Goal: Task Accomplishment & Management: Manage account settings

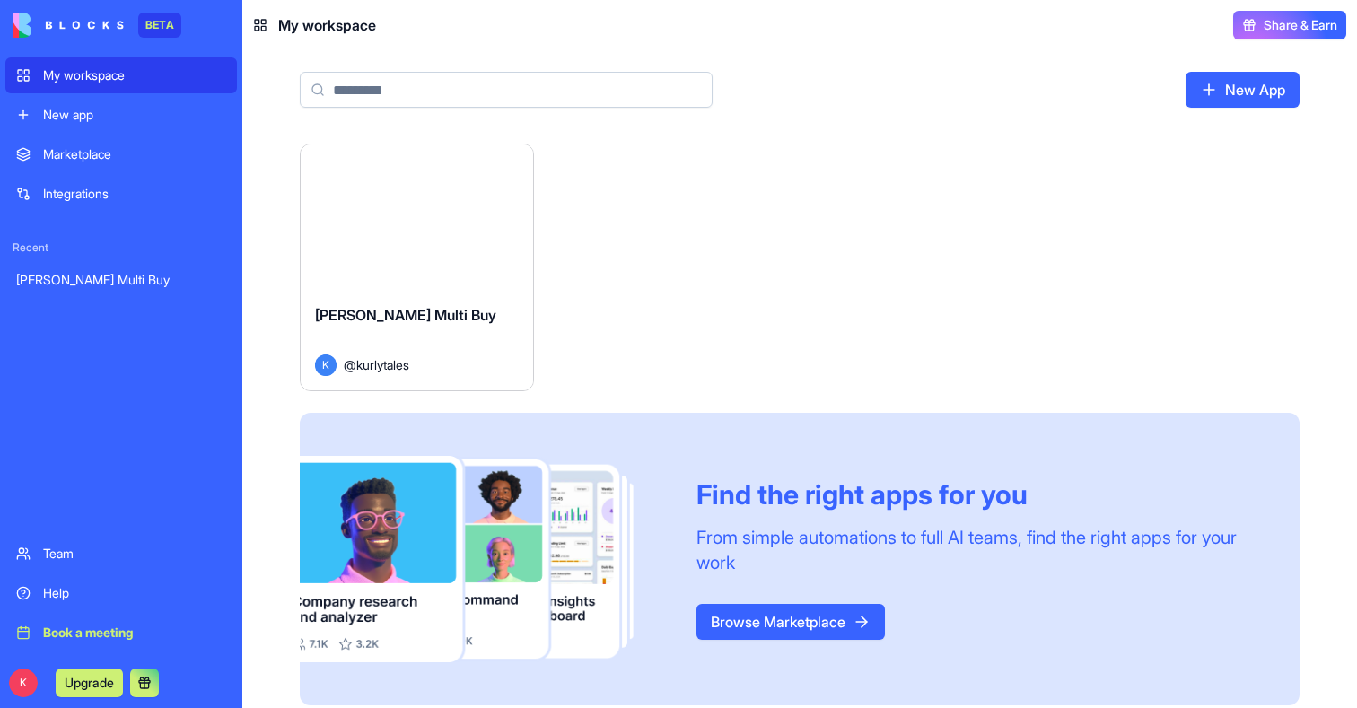
click at [461, 261] on div "Launch" at bounding box center [417, 217] width 232 height 145
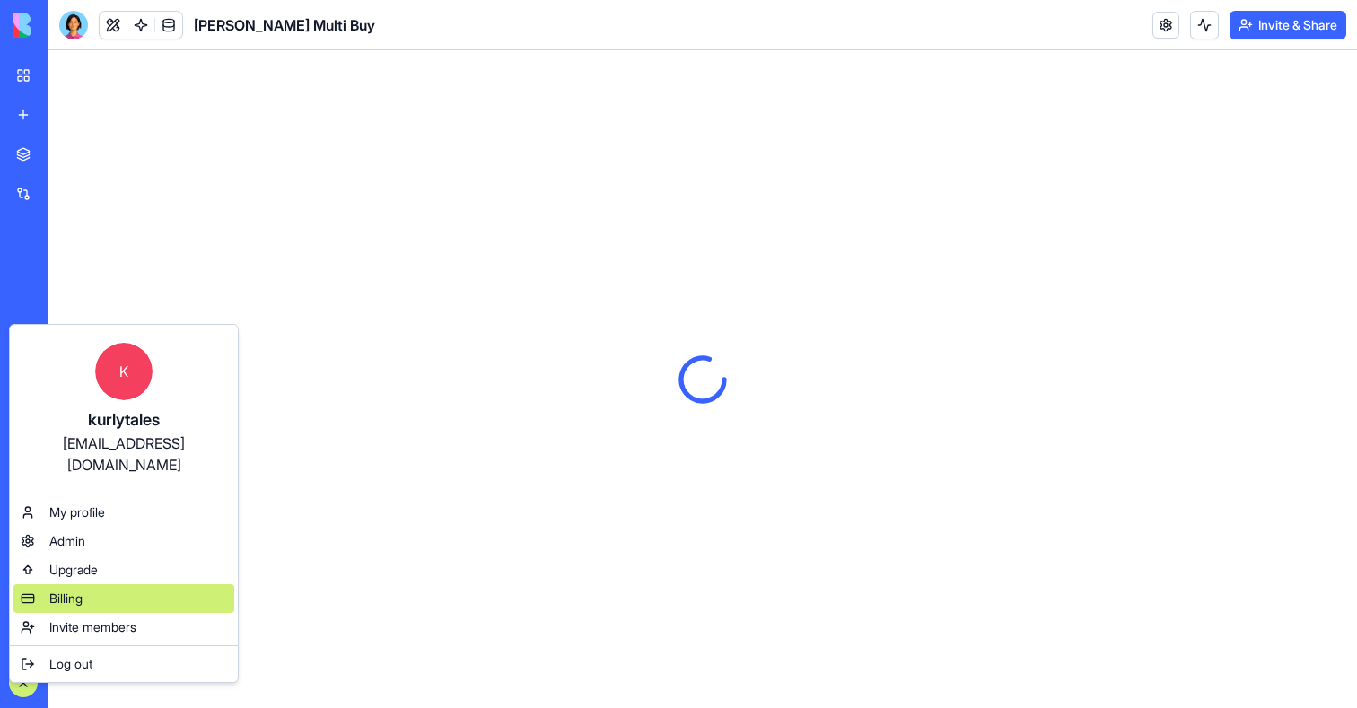
click at [65, 590] on span "Billing" at bounding box center [65, 599] width 33 height 18
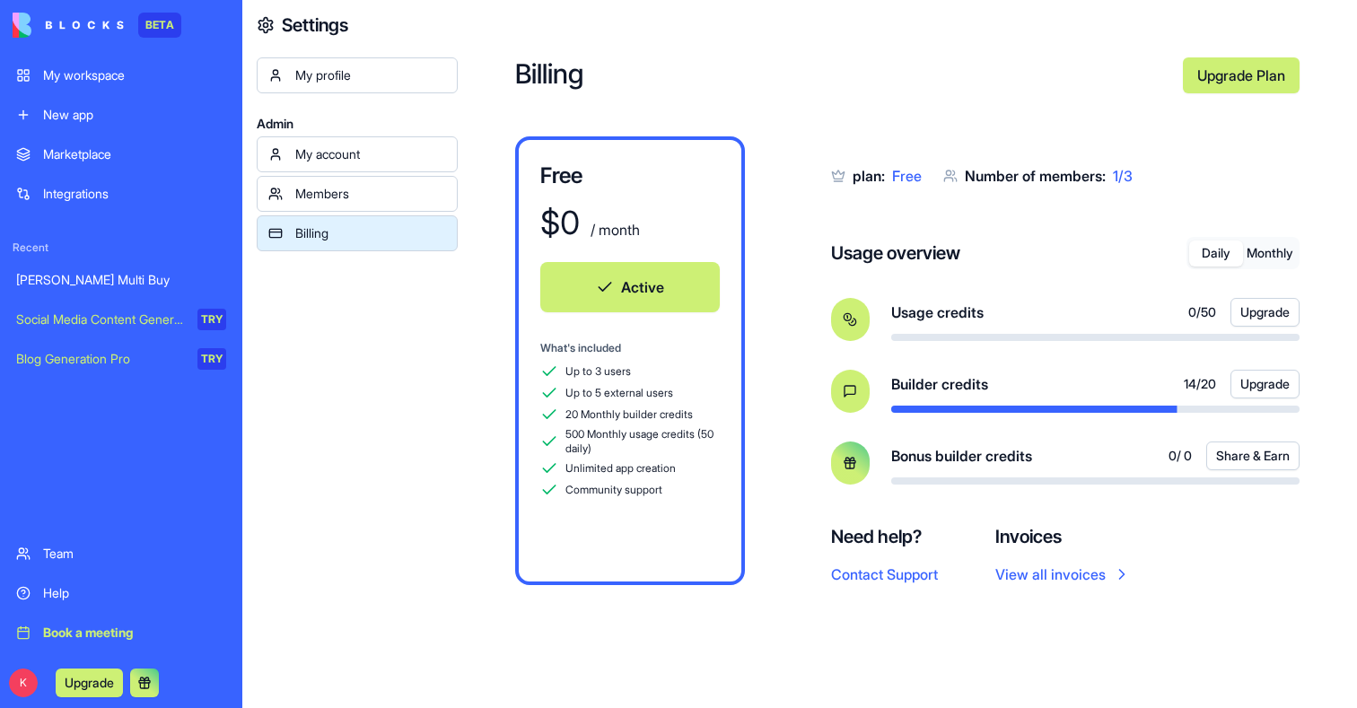
click at [88, 279] on div "[PERSON_NAME] Multi Buy" at bounding box center [121, 280] width 210 height 18
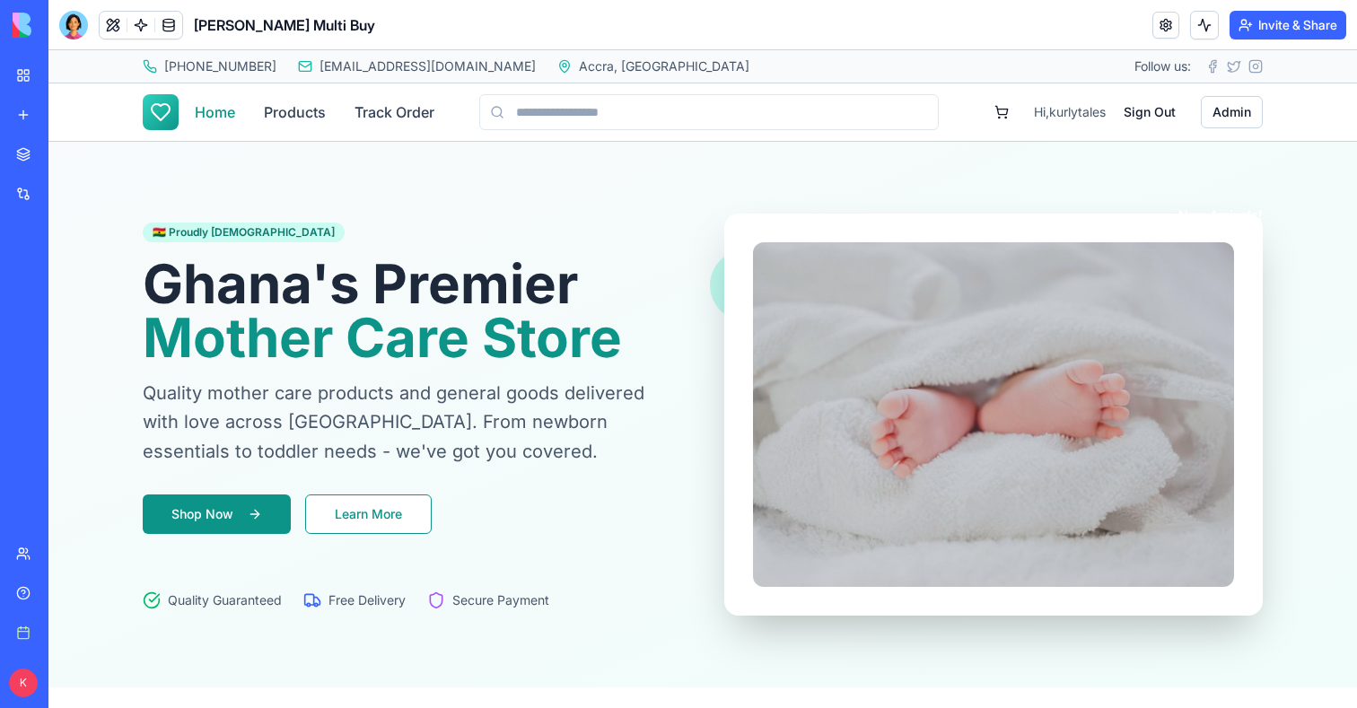
click at [217, 110] on link "Home" at bounding box center [215, 112] width 40 height 36
click at [331, 116] on nav "Home Products Track Order" at bounding box center [315, 112] width 240 height 36
click at [286, 116] on link "Products" at bounding box center [295, 112] width 62 height 36
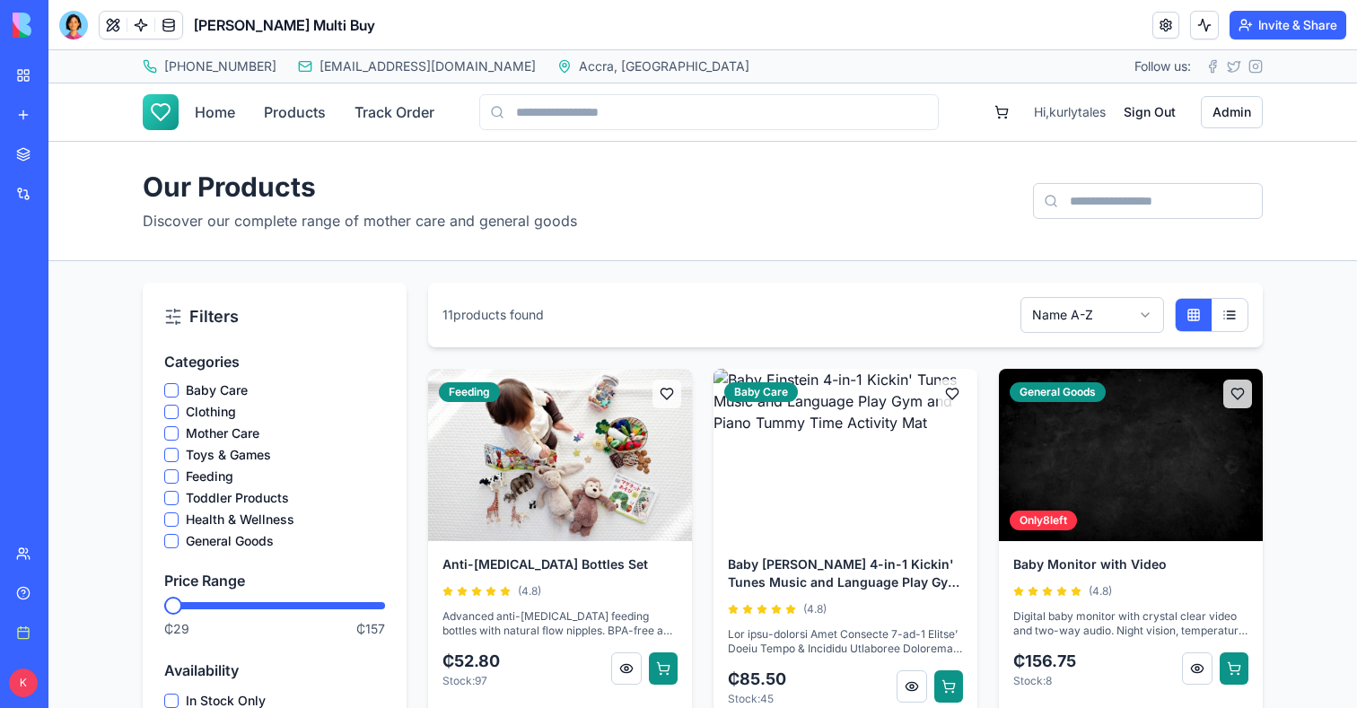
click at [401, 92] on div "[PERSON_NAME] Multi Buy Mother Care & General Goods Home Products Track Order H…" at bounding box center [703, 111] width 1120 height 57
click at [401, 107] on link "Track Order" at bounding box center [395, 112] width 80 height 36
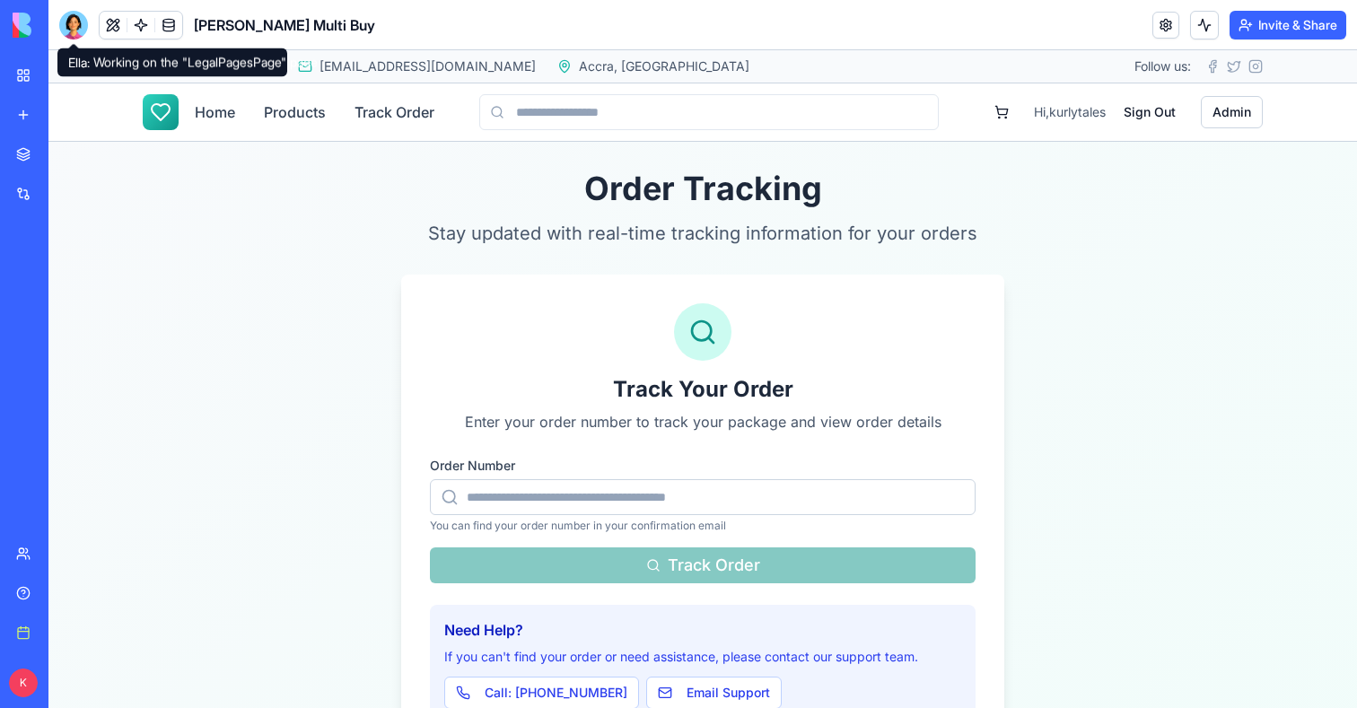
click at [72, 33] on div at bounding box center [73, 25] width 29 height 29
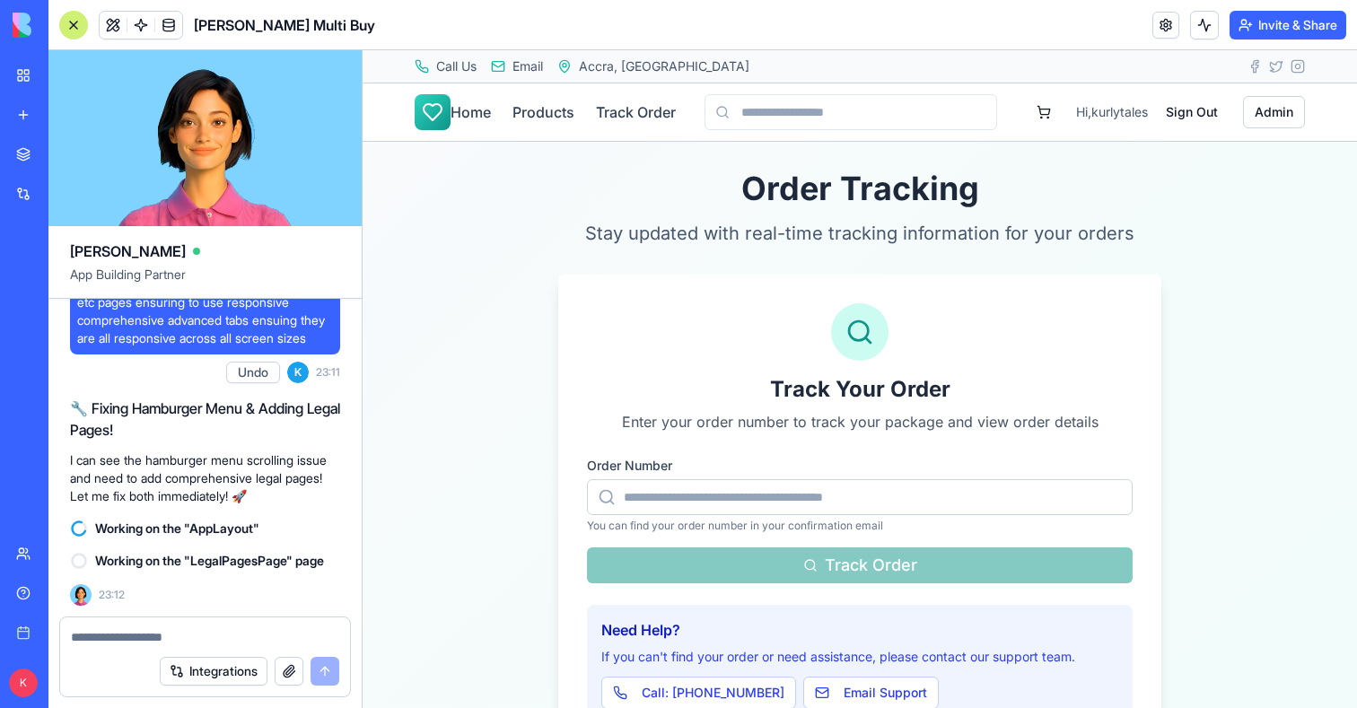
scroll to position [29924, 0]
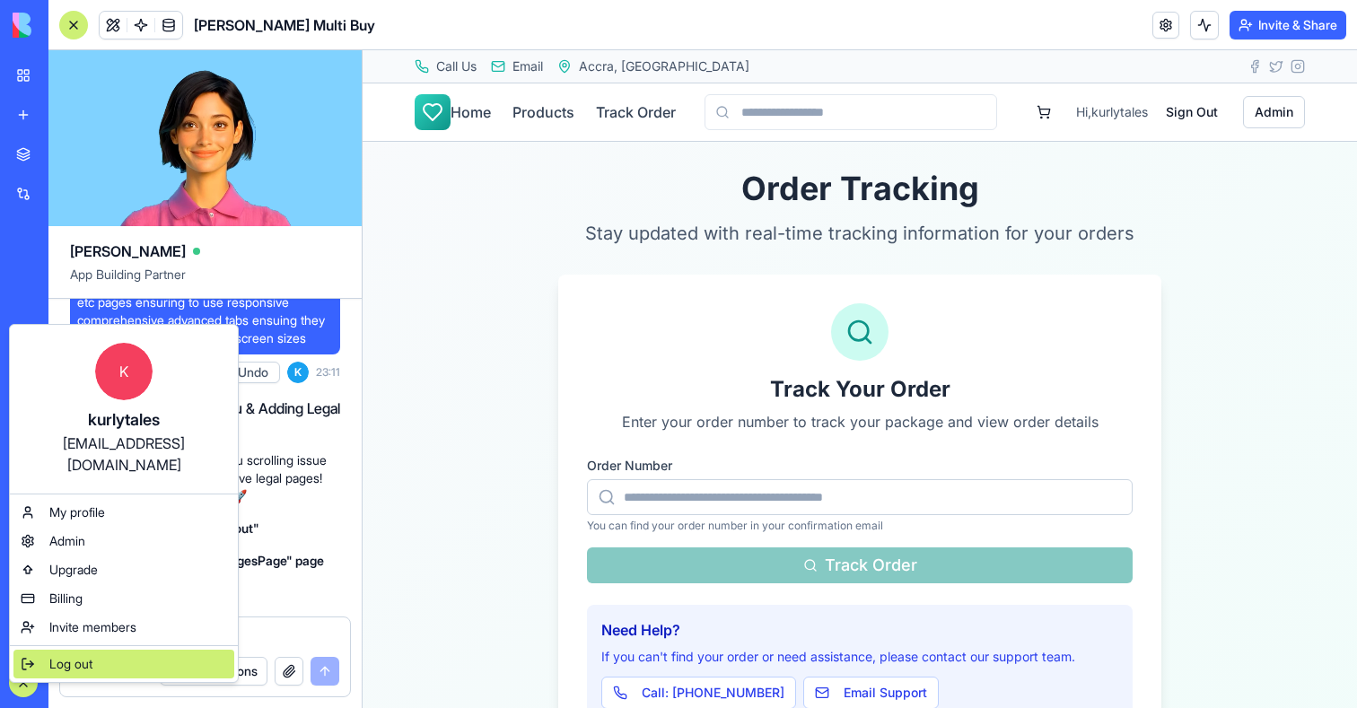
click at [76, 655] on span "Log out" at bounding box center [70, 664] width 43 height 18
